Goal: Feedback & Contribution: Contribute content

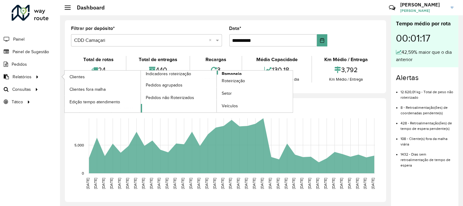
click at [223, 74] on span "Romaneio" at bounding box center [232, 74] width 20 height 6
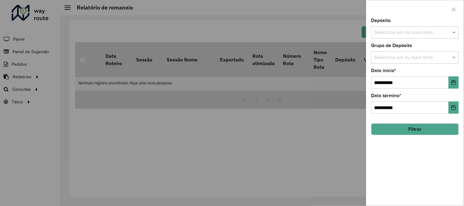
click at [426, 36] on input "text" at bounding box center [412, 32] width 78 height 7
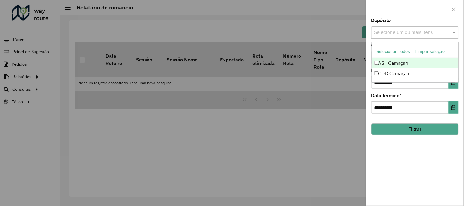
click at [389, 71] on div "CDD Camaçari" at bounding box center [415, 74] width 87 height 10
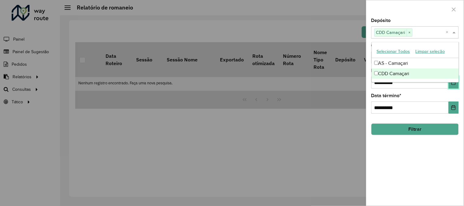
click at [455, 83] on icon "Choose Date" at bounding box center [454, 82] width 5 height 5
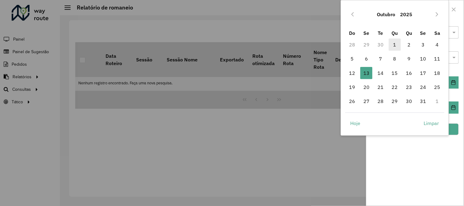
click at [398, 45] on span "1" at bounding box center [395, 45] width 12 height 12
type input "**********"
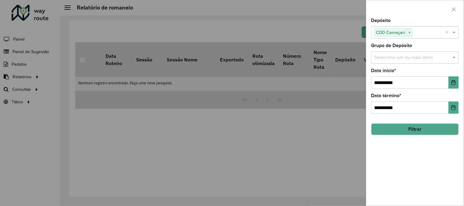
click at [455, 130] on button "Filtrar" at bounding box center [416, 130] width 88 height 12
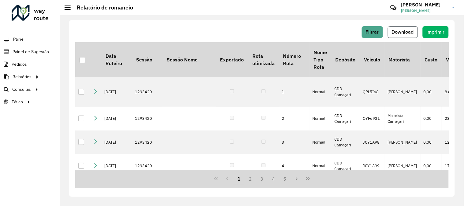
click at [406, 28] on button "Download" at bounding box center [403, 32] width 30 height 12
click at [42, 54] on span "Painel de Sugestão" at bounding box center [32, 52] width 38 height 6
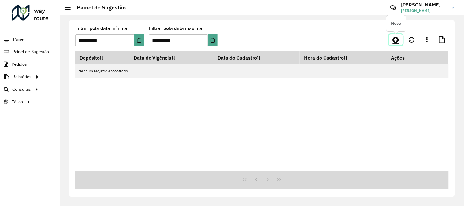
click at [393, 42] on link at bounding box center [396, 39] width 14 height 11
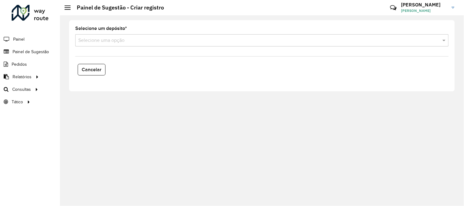
click at [138, 42] on input "text" at bounding box center [255, 40] width 355 height 7
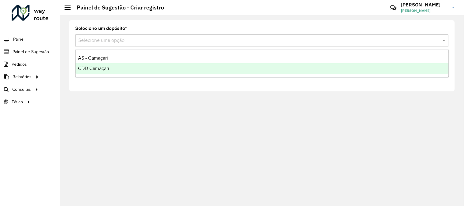
click at [98, 68] on span "CDD Camaçari" at bounding box center [93, 68] width 31 height 5
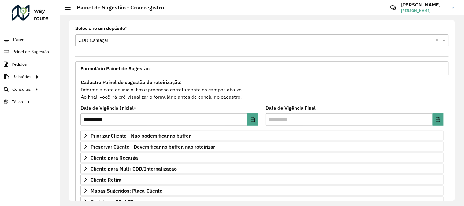
scroll to position [99, 0]
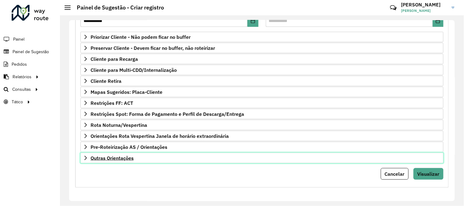
click at [124, 160] on span "Outras Orientações" at bounding box center [112, 158] width 43 height 5
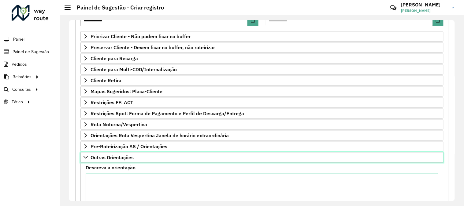
scroll to position [167, 0]
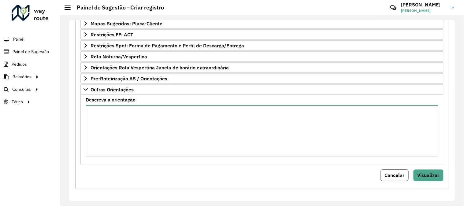
click at [129, 137] on textarea "Descreva a orientação" at bounding box center [262, 131] width 353 height 52
paste textarea "*****"
paste textarea "**********"
type textarea "**********"
click at [426, 178] on span "Visualizar" at bounding box center [429, 176] width 22 height 6
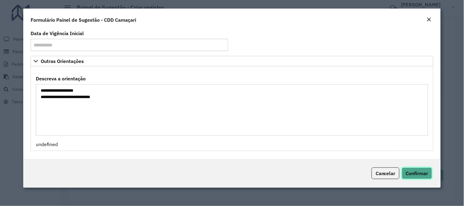
click at [425, 174] on span "Confirmar" at bounding box center [417, 174] width 22 height 6
